Goal: Browse casually

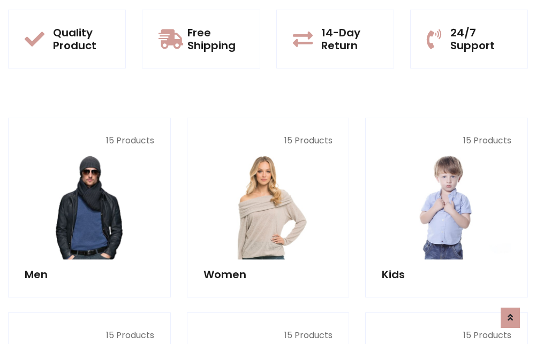
scroll to position [928, 0]
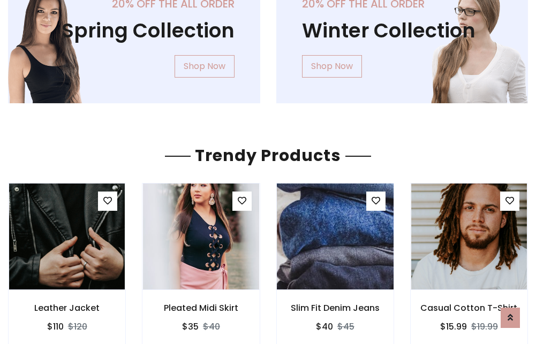
click at [335, 237] on img at bounding box center [335, 236] width 139 height 257
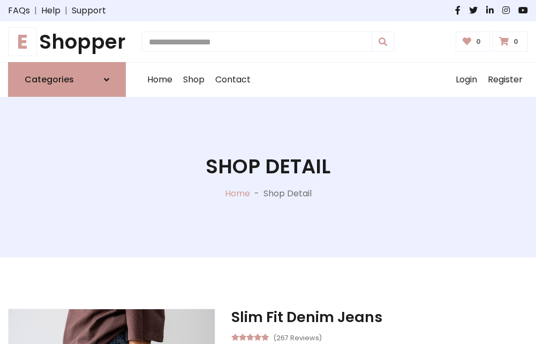
click at [67, 42] on h1 "E Shopper" at bounding box center [67, 42] width 118 height 24
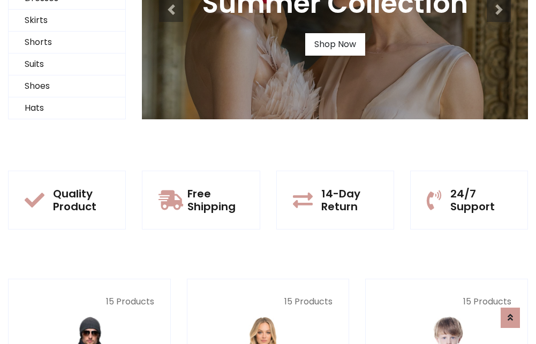
scroll to position [103, 0]
